Goal: Information Seeking & Learning: Learn about a topic

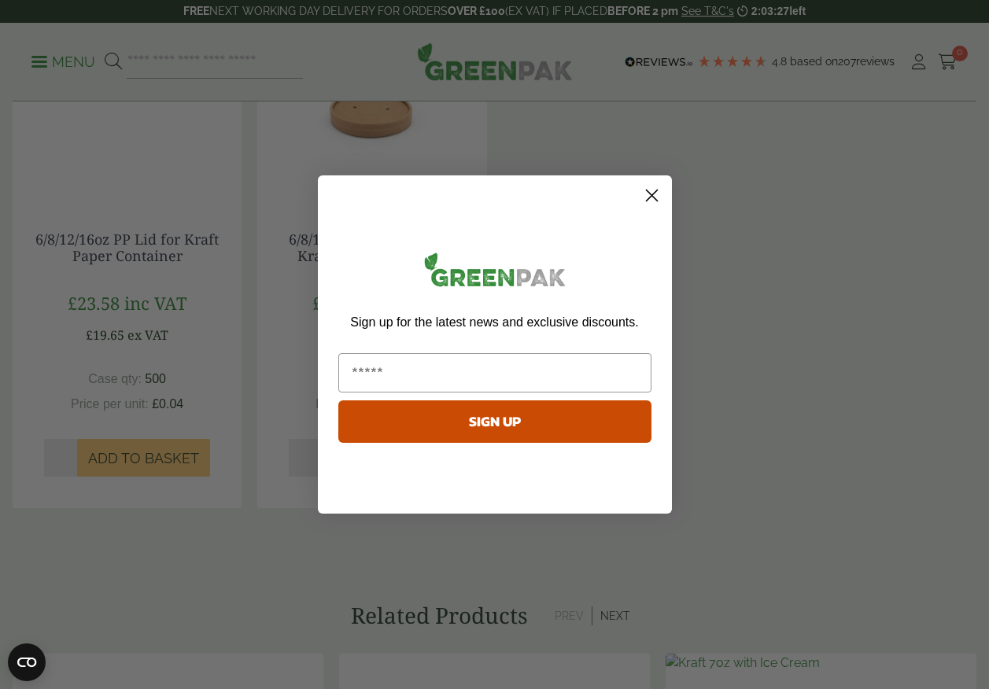
scroll to position [1495, 0]
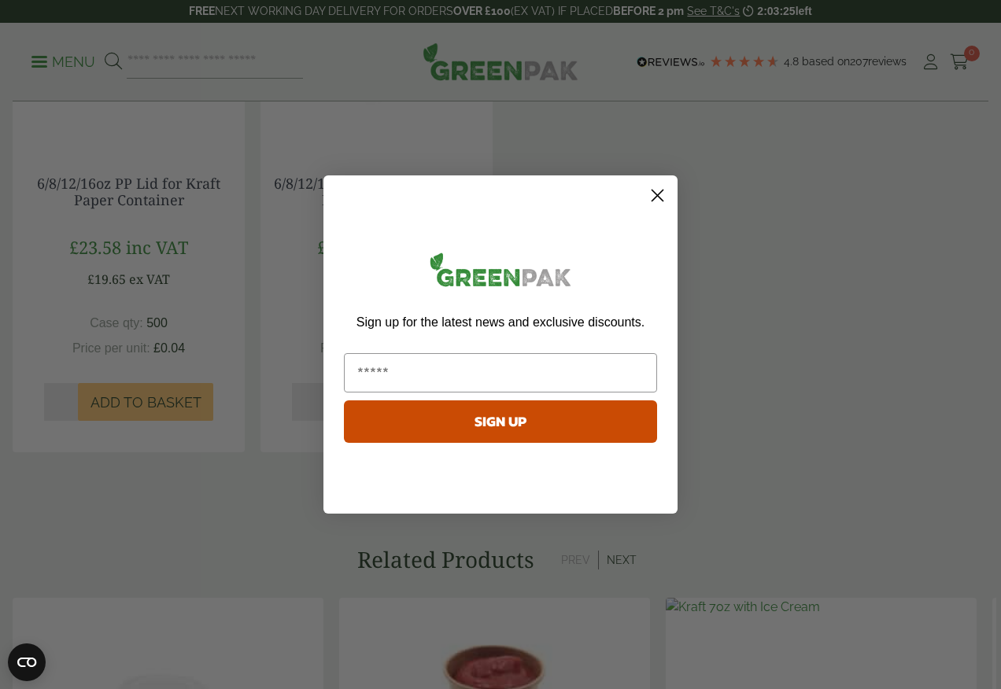
click at [660, 204] on circle "Close dialog" at bounding box center [657, 196] width 26 height 26
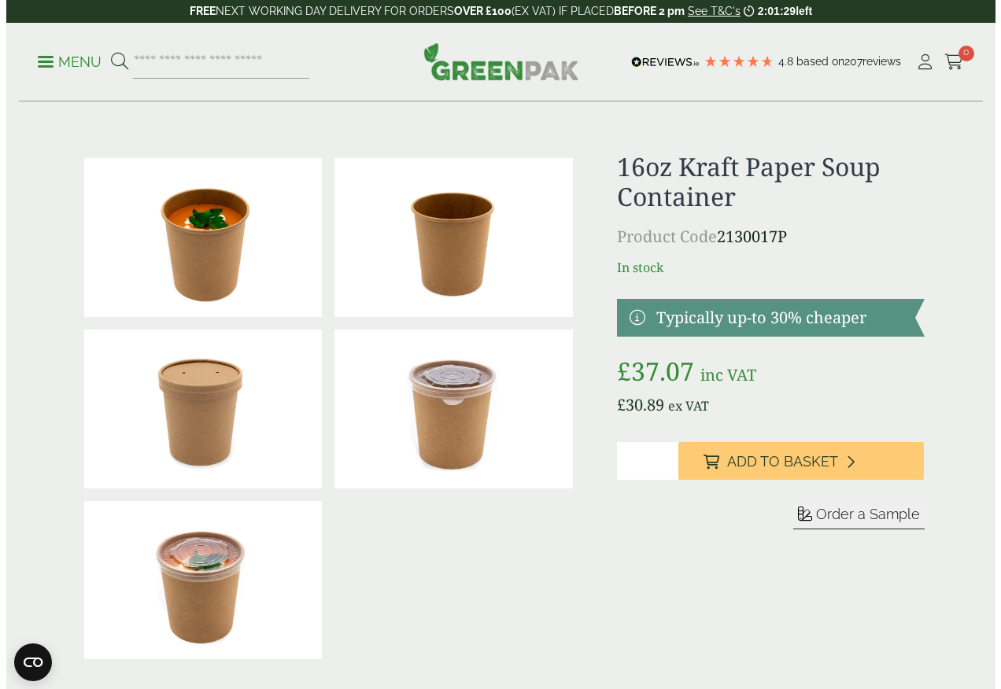
scroll to position [0, 0]
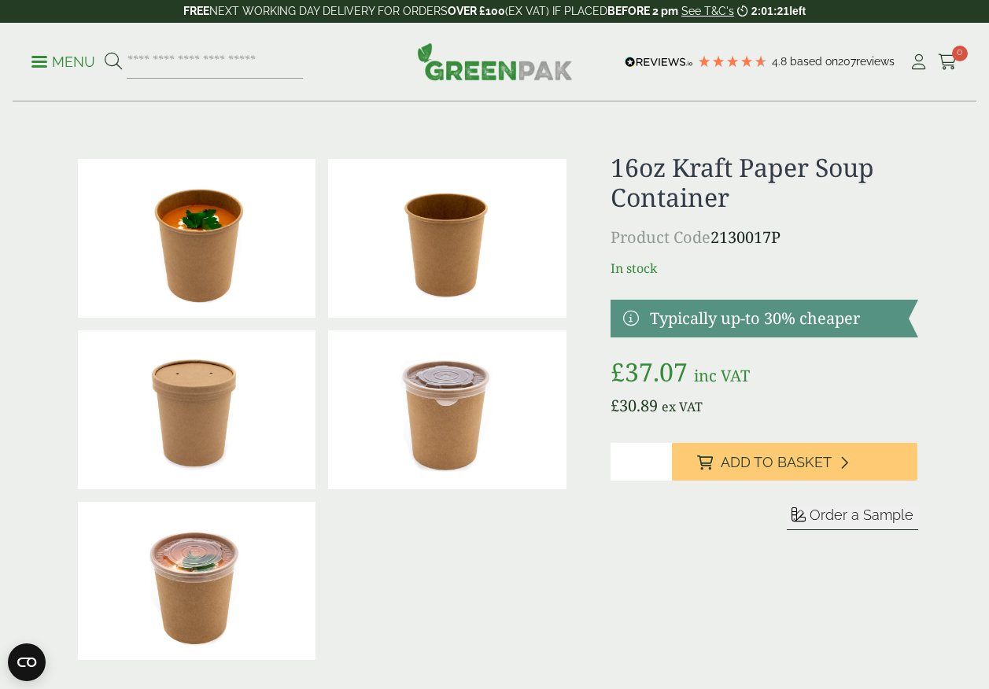
click at [24, 58] on div "Menu 4.8 Based on 207 reviews My Account" at bounding box center [495, 62] width 964 height 79
click at [44, 54] on p "Menu" at bounding box center [63, 62] width 64 height 19
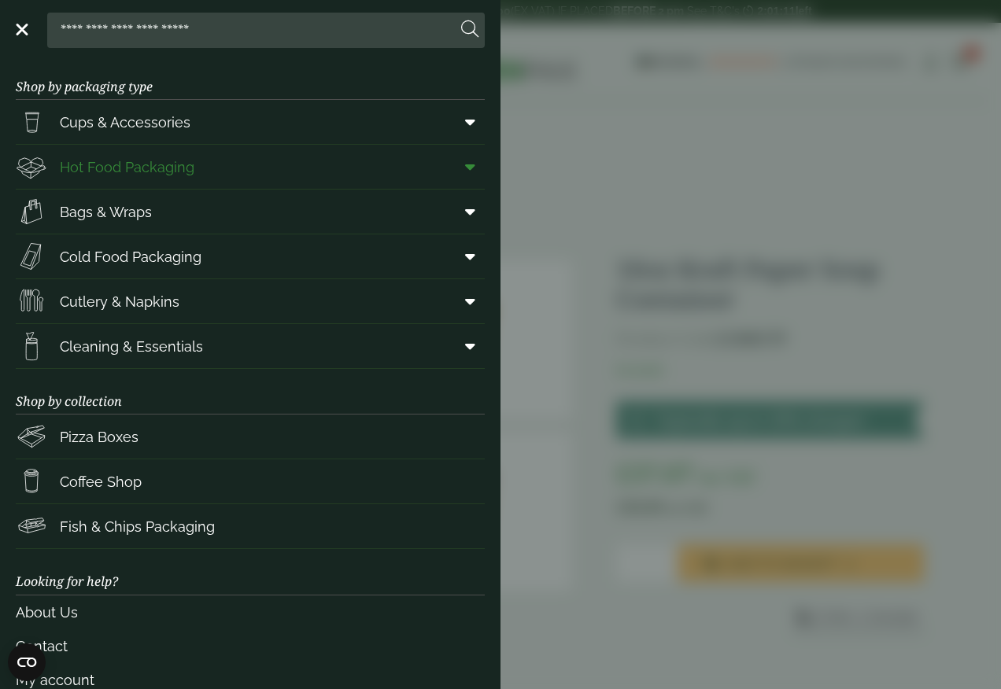
click at [180, 163] on span "Hot Food Packaging" at bounding box center [127, 167] width 135 height 21
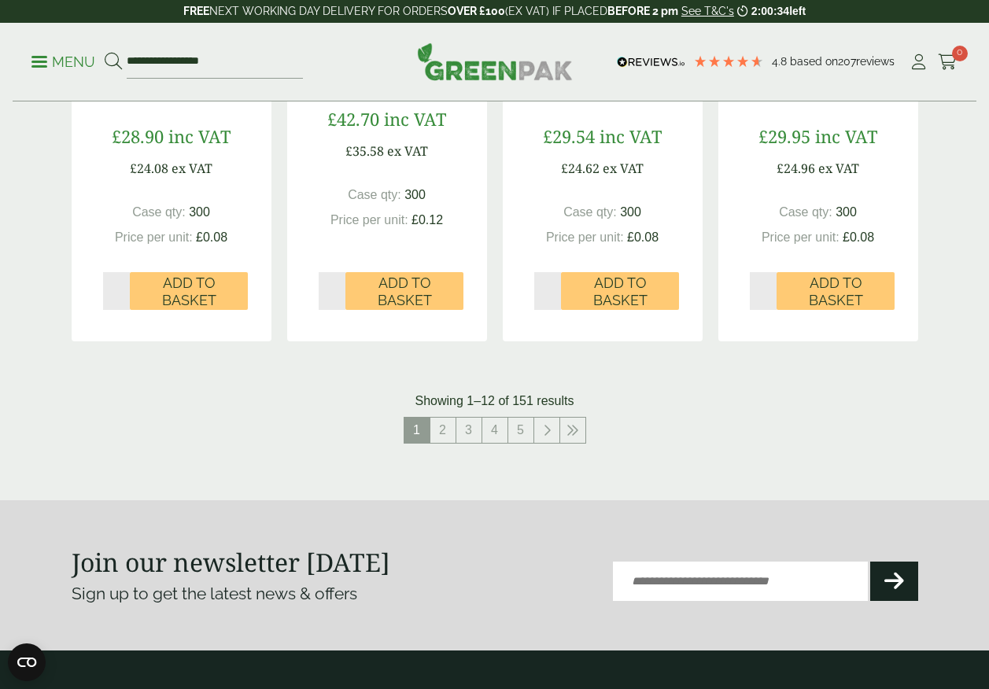
scroll to position [1731, 0]
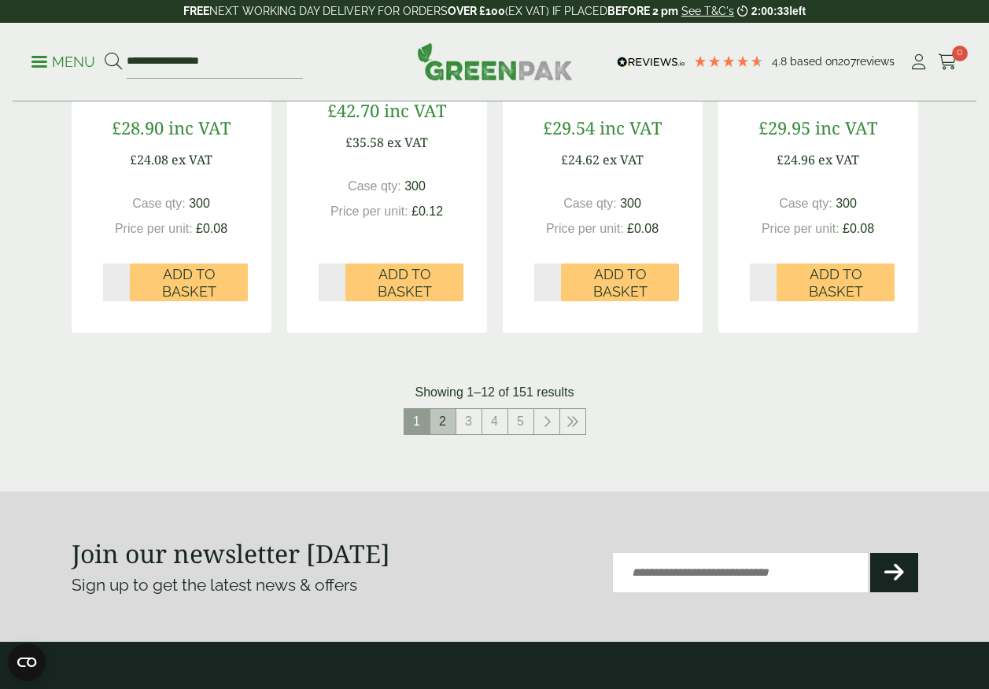
click at [446, 430] on link "2" at bounding box center [442, 421] width 25 height 25
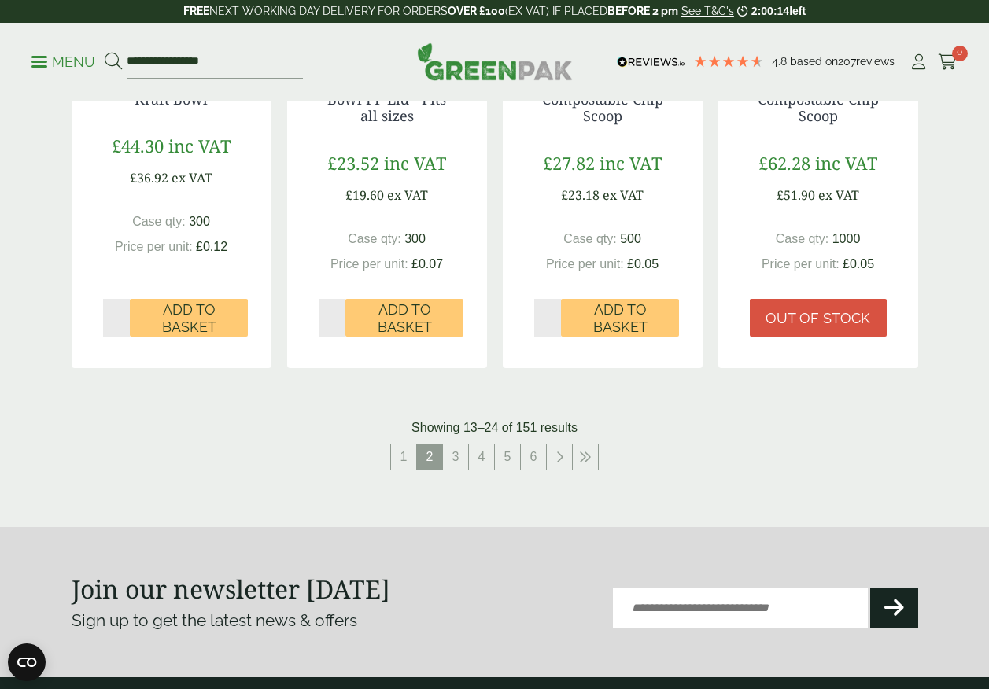
scroll to position [1731, 0]
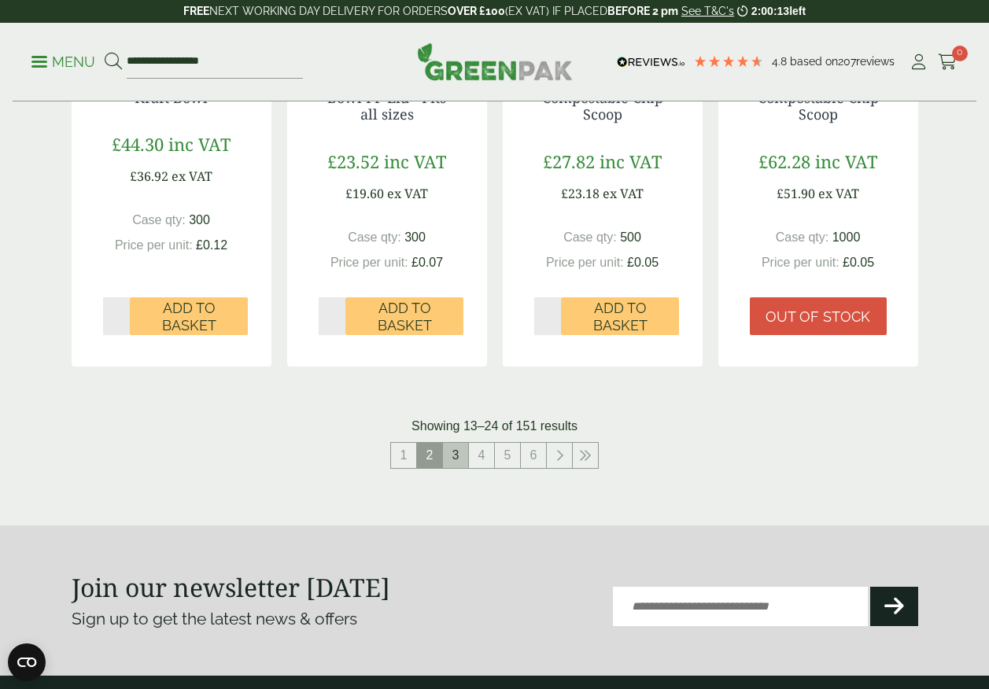
click at [445, 445] on link "3" at bounding box center [455, 455] width 25 height 25
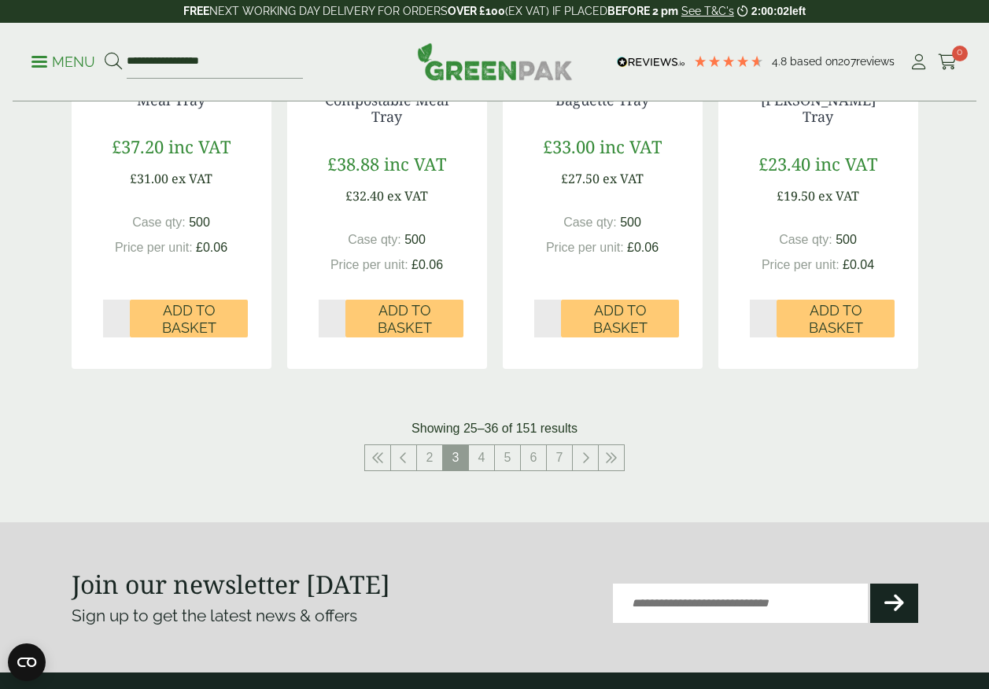
scroll to position [1731, 0]
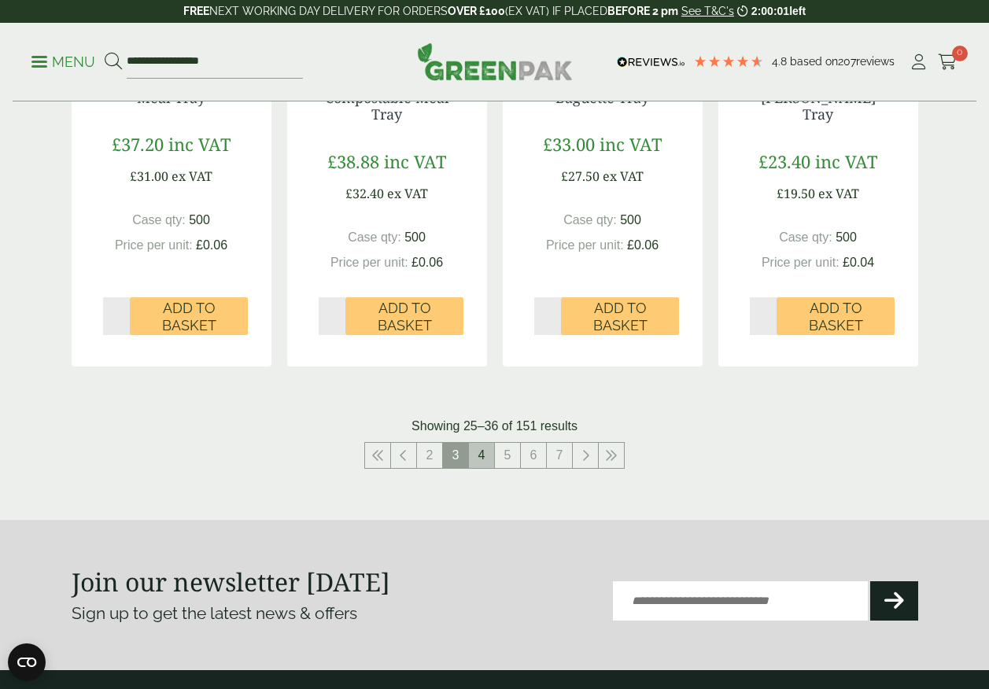
click at [481, 448] on link "4" at bounding box center [481, 455] width 25 height 25
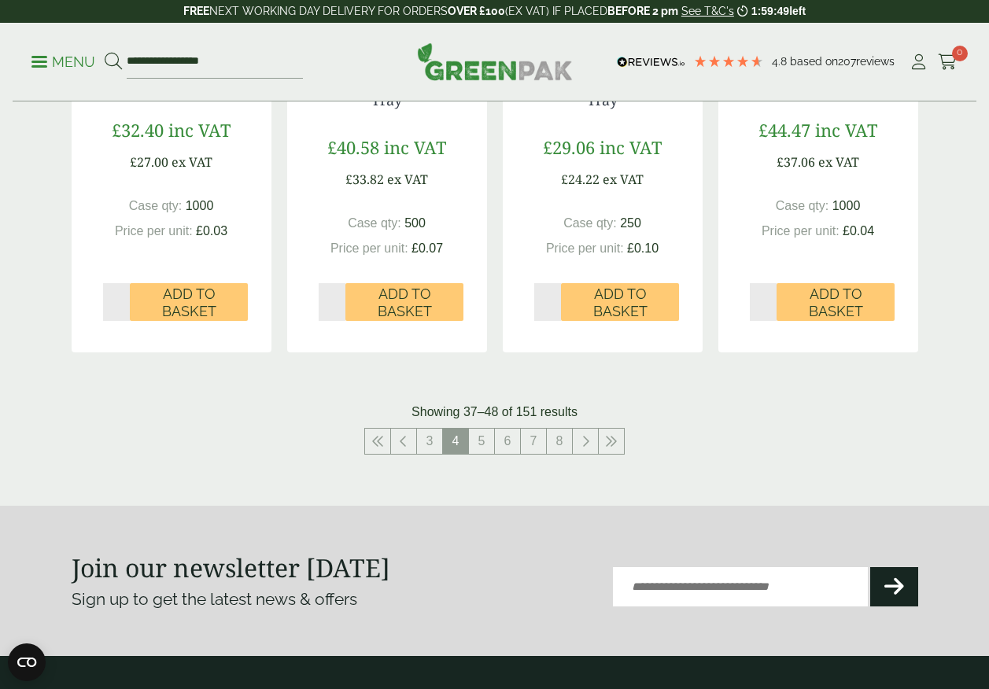
scroll to position [1810, 0]
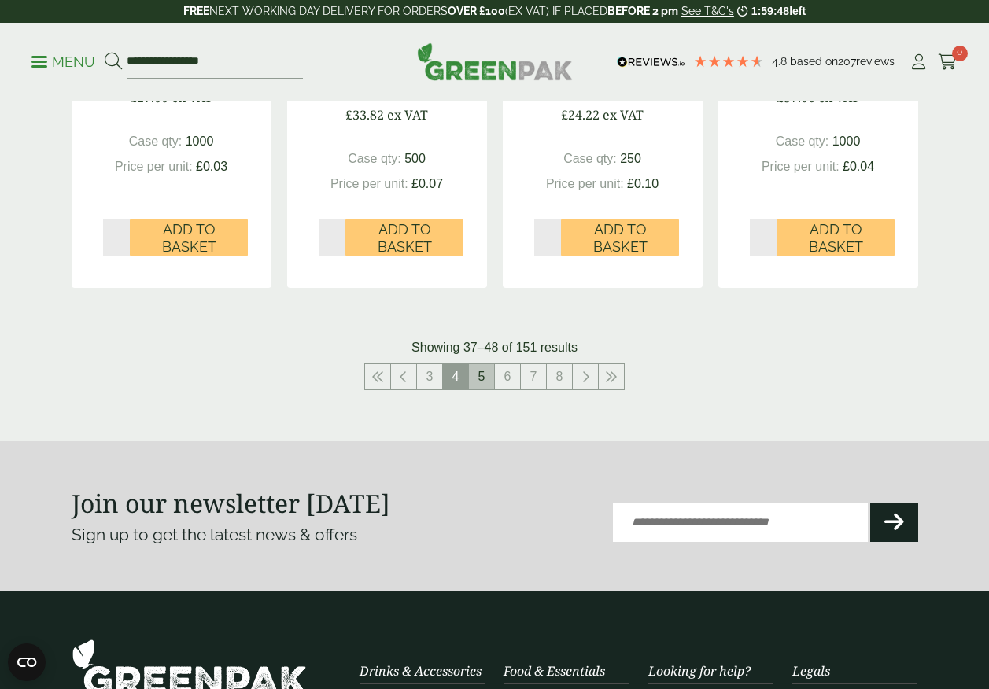
click at [483, 364] on link "5" at bounding box center [481, 376] width 25 height 25
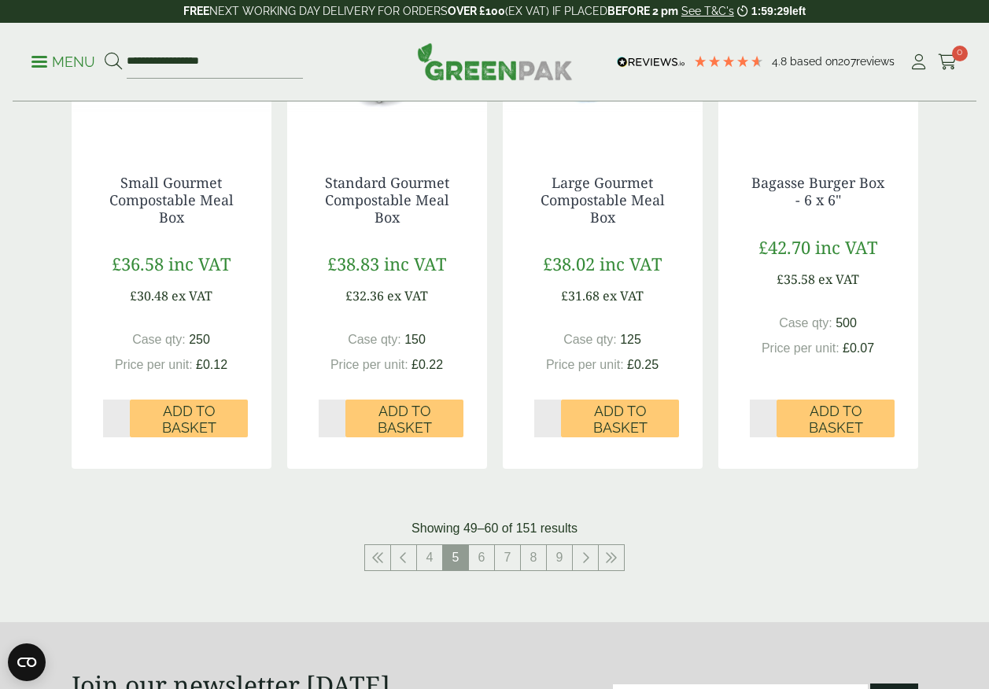
scroll to position [1731, 0]
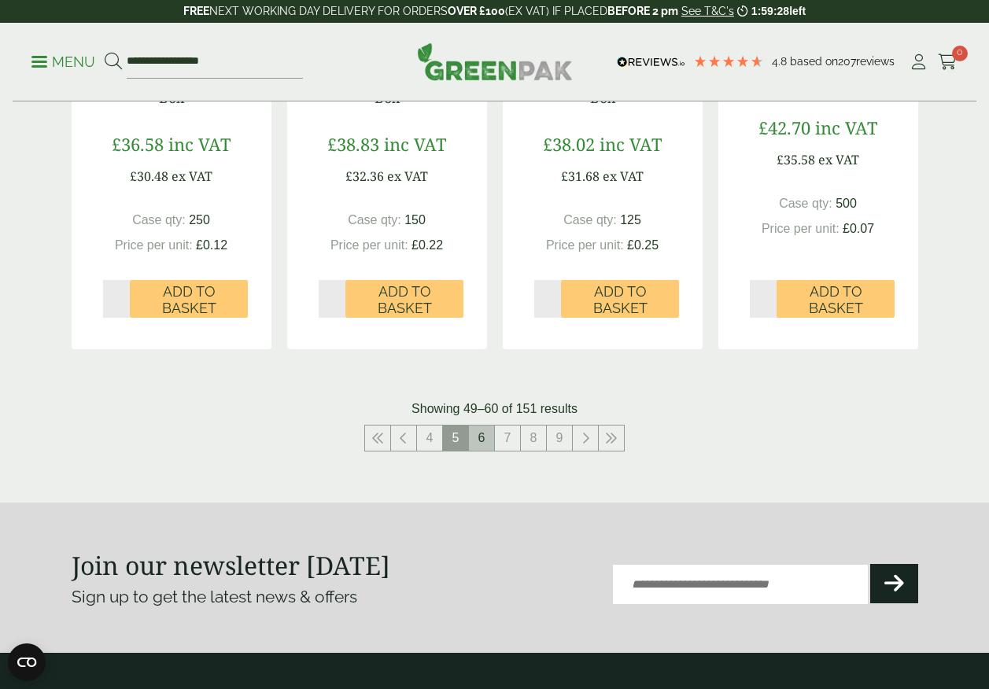
click at [481, 434] on link "6" at bounding box center [481, 438] width 25 height 25
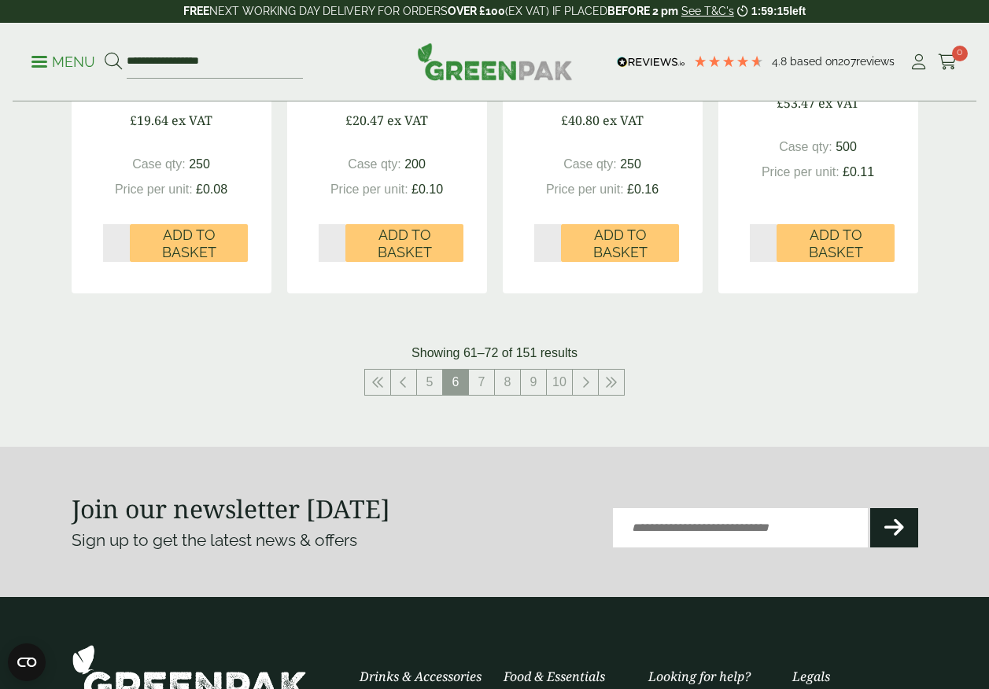
scroll to position [1810, 0]
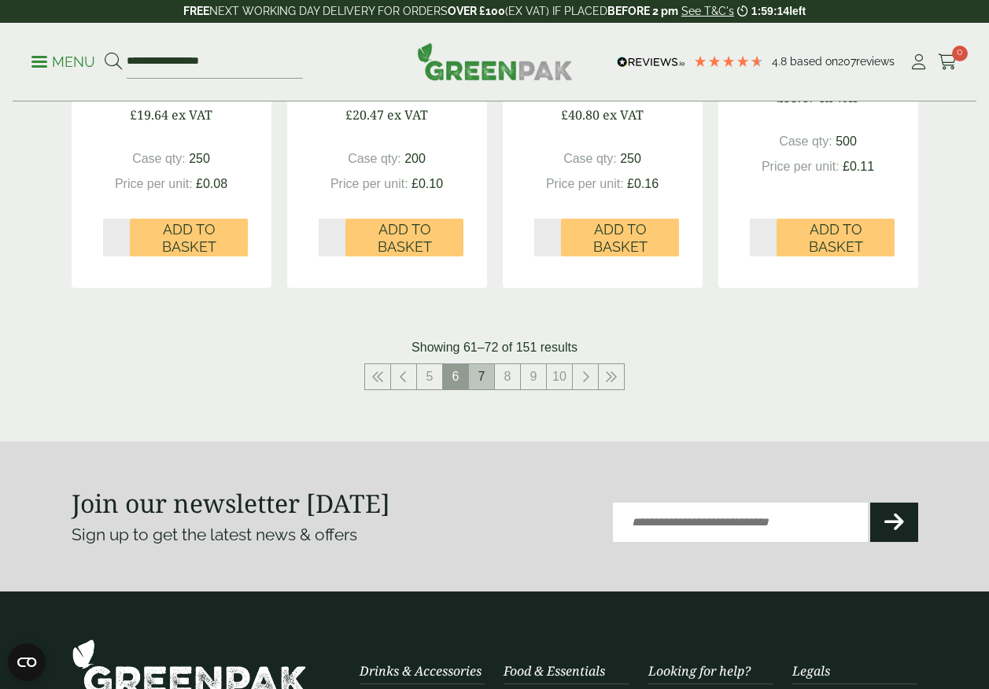
click at [482, 382] on link "7" at bounding box center [481, 376] width 25 height 25
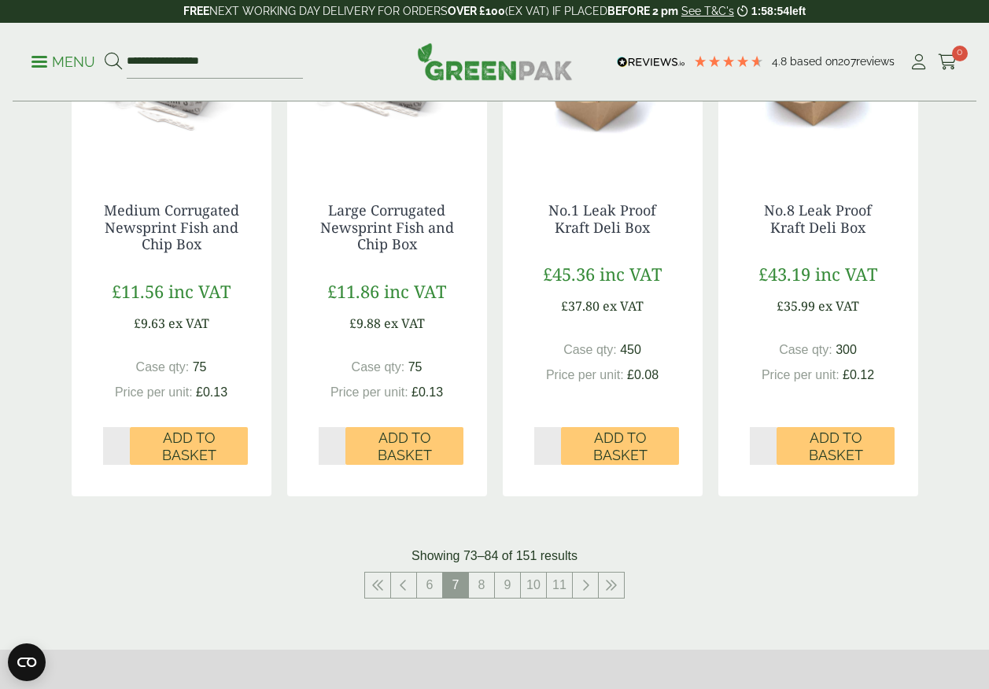
scroll to position [1652, 0]
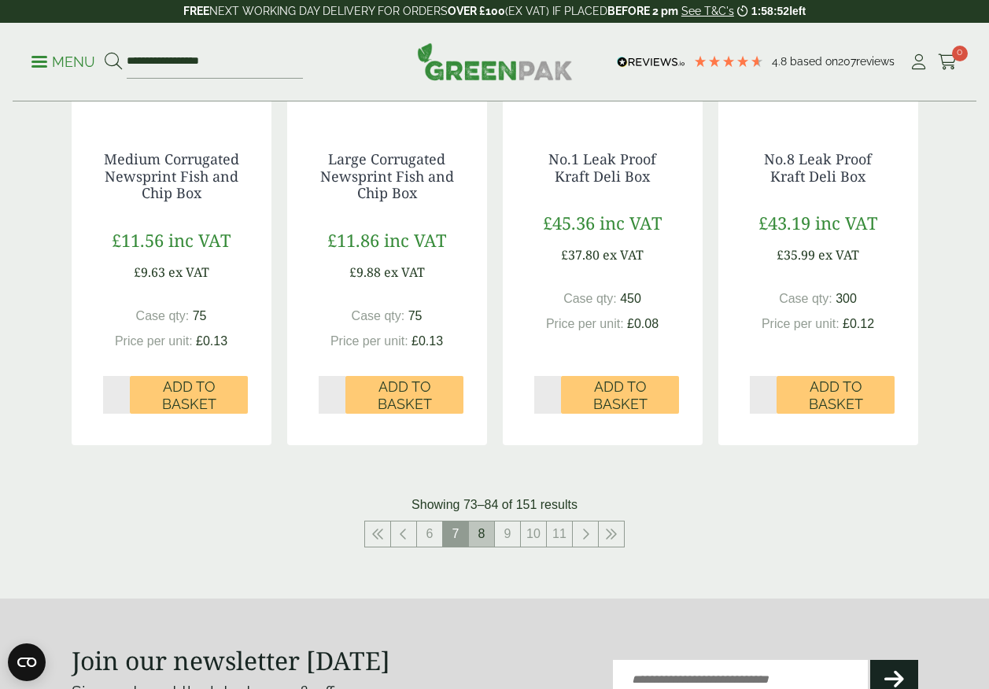
click at [479, 536] on link "8" at bounding box center [481, 534] width 25 height 25
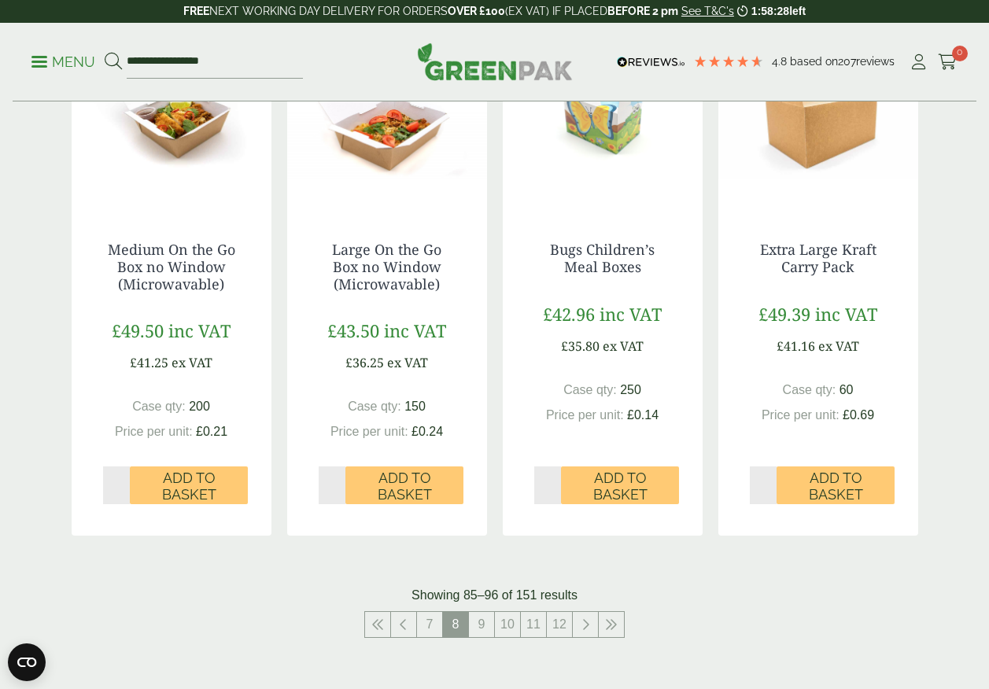
scroll to position [1652, 0]
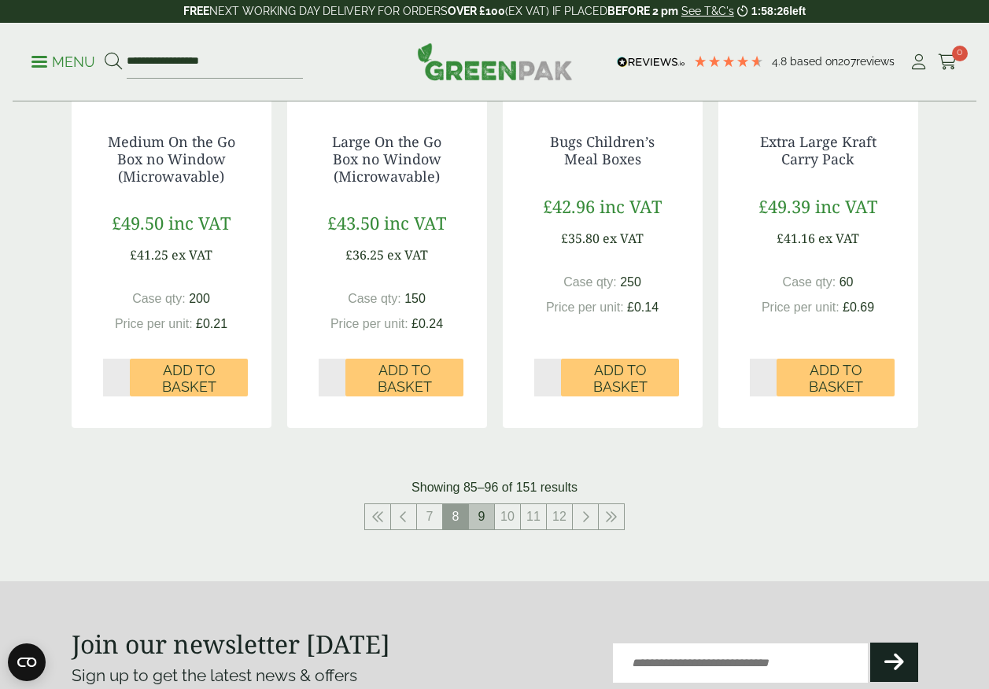
click at [478, 523] on link "9" at bounding box center [481, 516] width 25 height 25
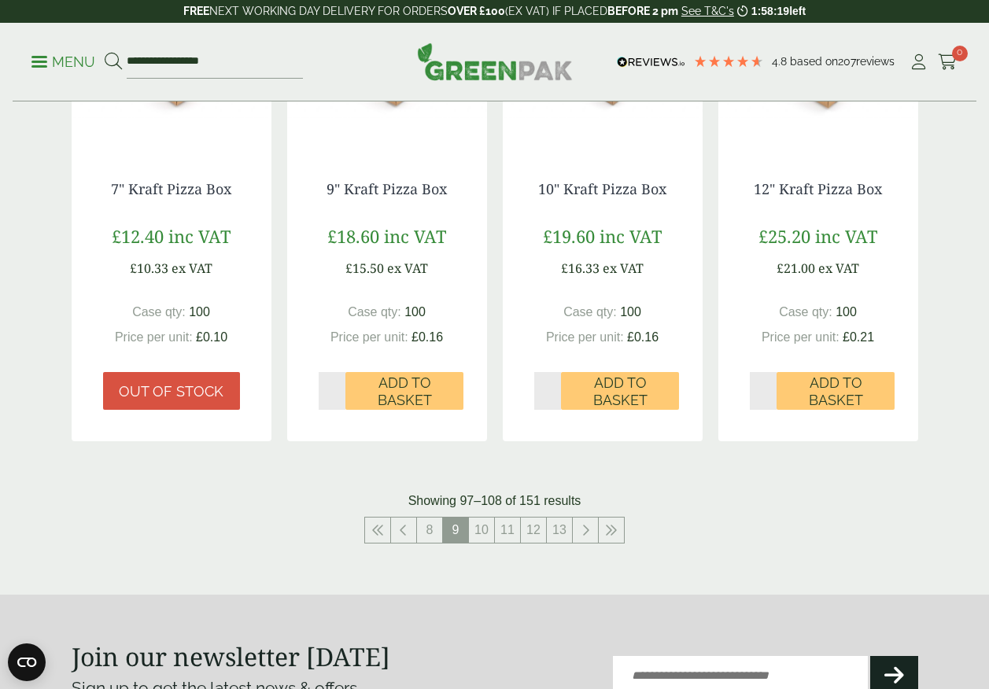
scroll to position [1731, 0]
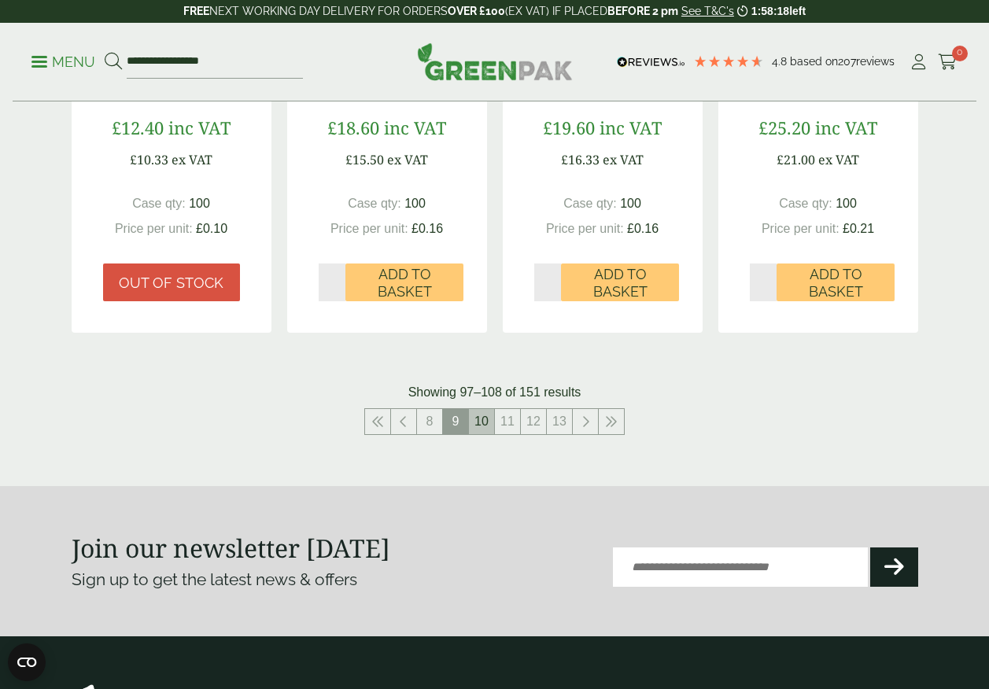
click at [488, 434] on link "10" at bounding box center [481, 421] width 25 height 25
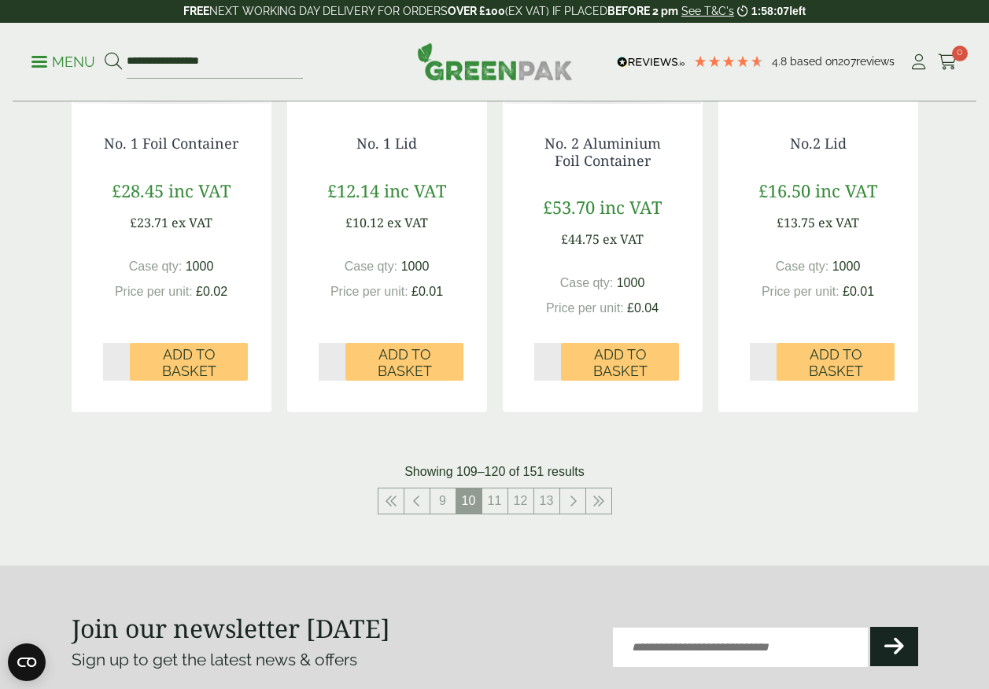
scroll to position [1731, 0]
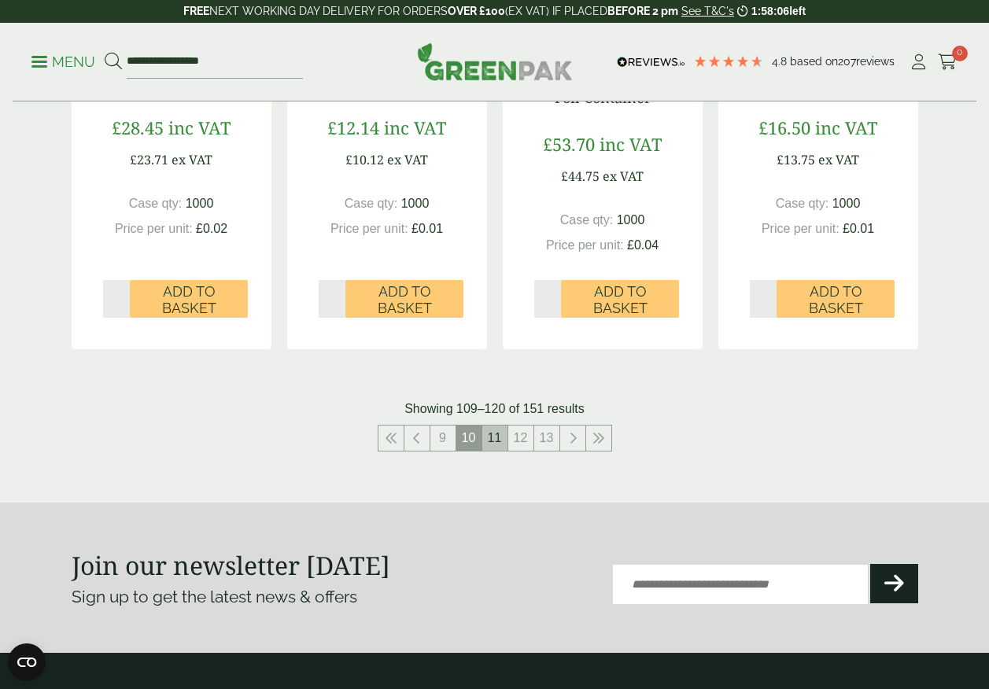
click at [503, 444] on link "11" at bounding box center [494, 438] width 25 height 25
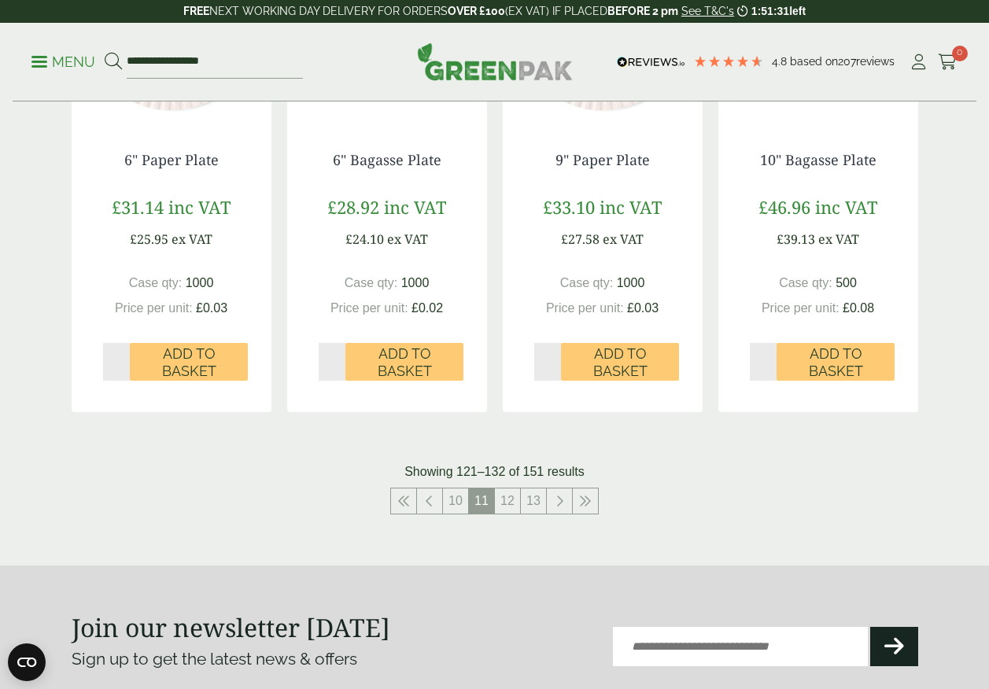
scroll to position [1652, 0]
click at [515, 501] on link "12" at bounding box center [507, 500] width 25 height 25
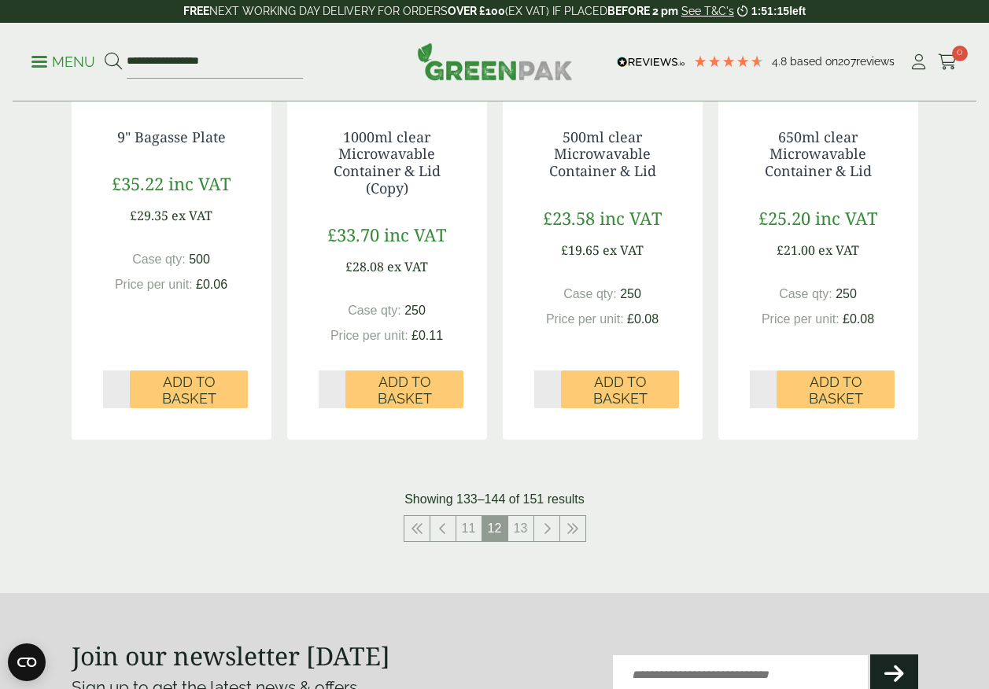
scroll to position [1652, 0]
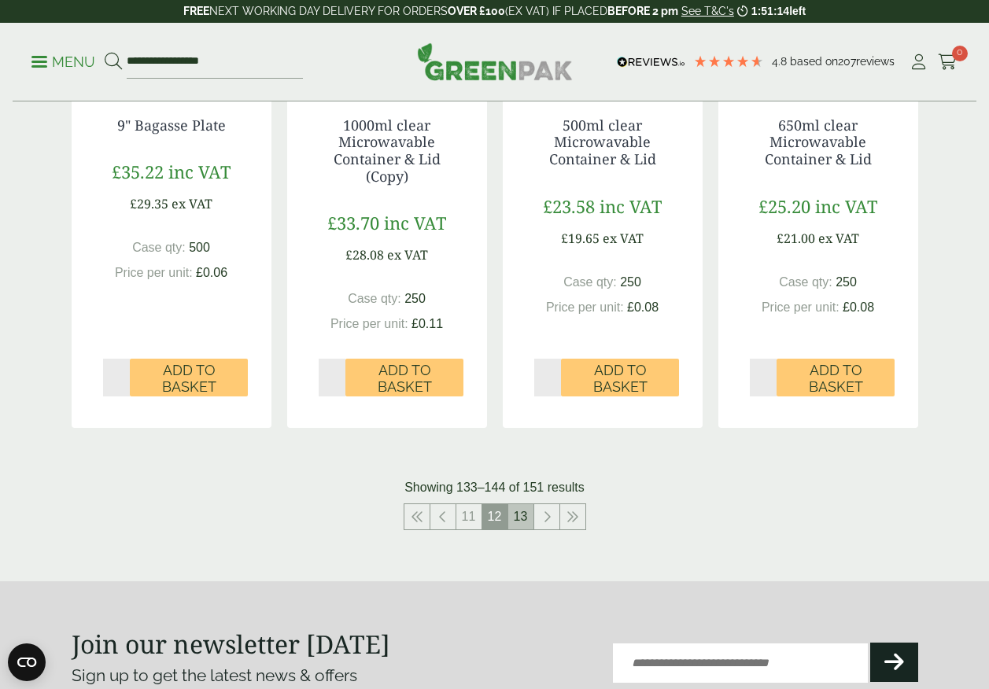
click at [522, 520] on link "13" at bounding box center [520, 516] width 25 height 25
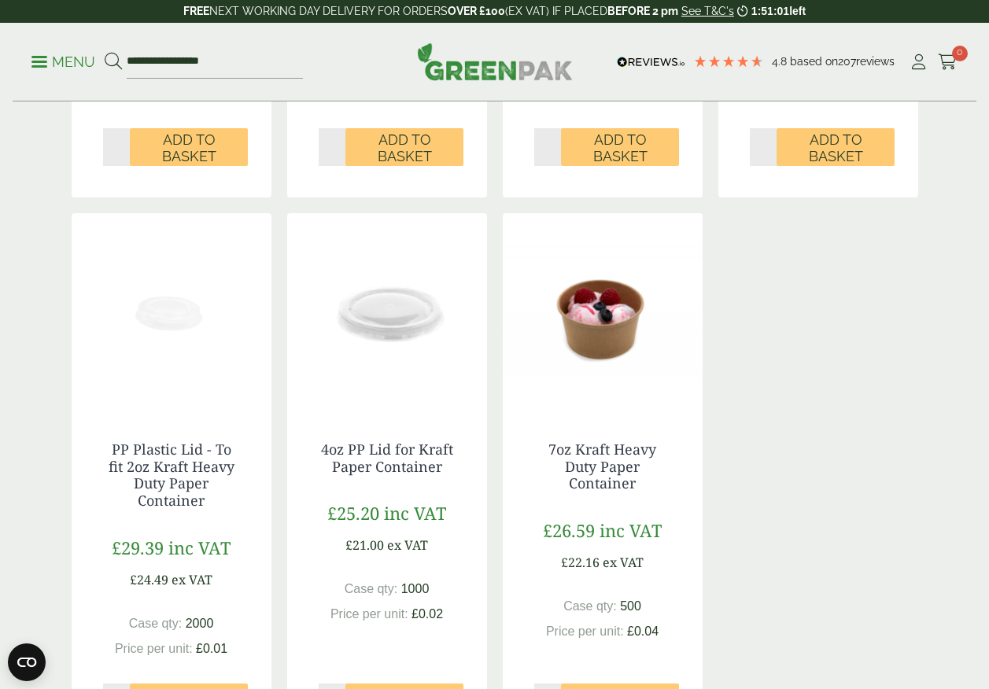
scroll to position [1102, 0]
